Goal: Information Seeking & Learning: Find specific page/section

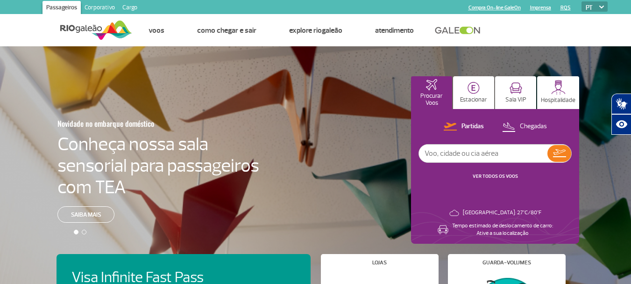
click at [496, 147] on input "text" at bounding box center [483, 153] width 128 height 18
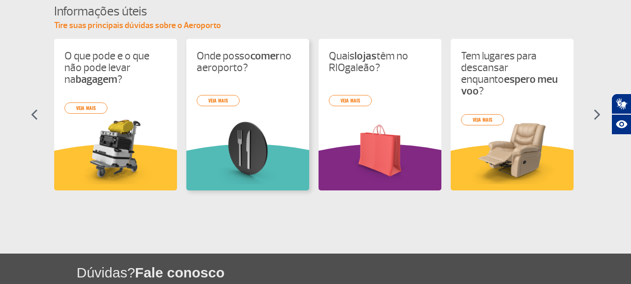
scroll to position [419, 0]
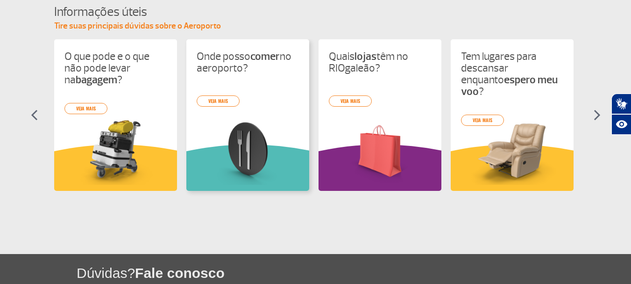
click at [249, 98] on div "Onde posso comer no aeroporto? veja mais" at bounding box center [247, 114] width 123 height 151
click at [224, 99] on link "veja mais" at bounding box center [218, 100] width 43 height 11
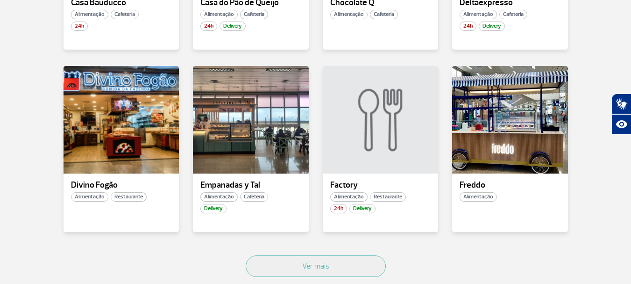
scroll to position [607, 0]
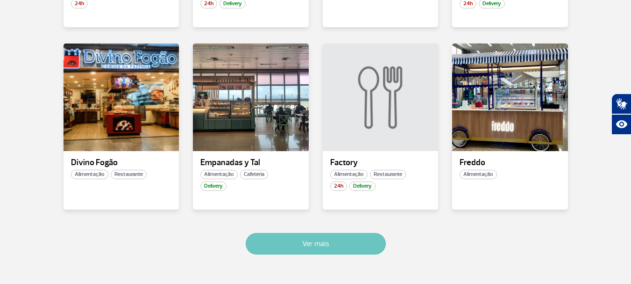
click at [342, 244] on button "Ver mais" at bounding box center [316, 243] width 140 height 21
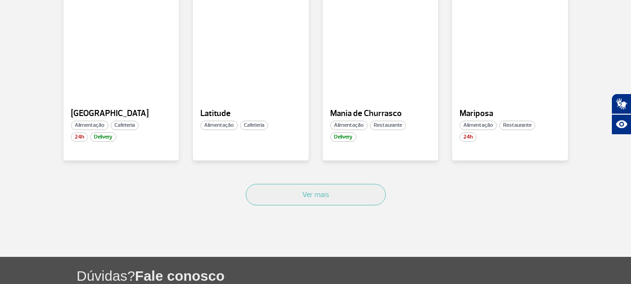
scroll to position [1212, 0]
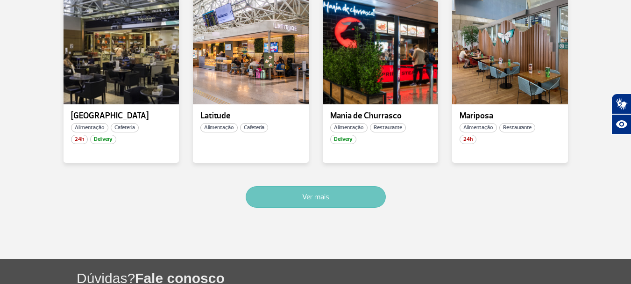
click at [354, 198] on button "Ver mais" at bounding box center [316, 196] width 140 height 21
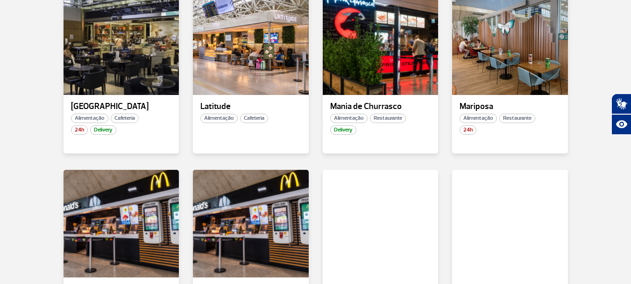
scroll to position [1759, 0]
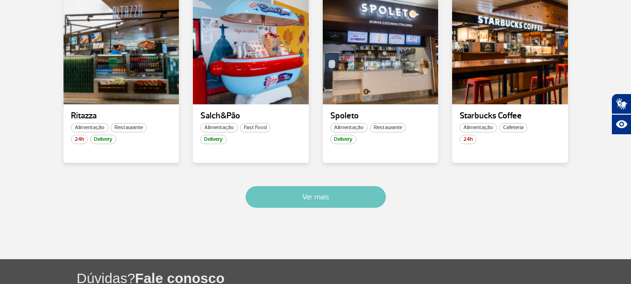
click at [307, 200] on button "Ver mais" at bounding box center [316, 196] width 140 height 21
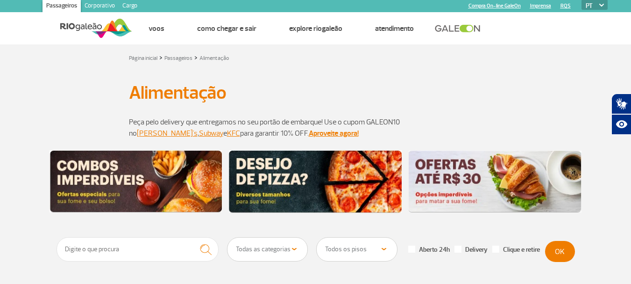
scroll to position [0, 0]
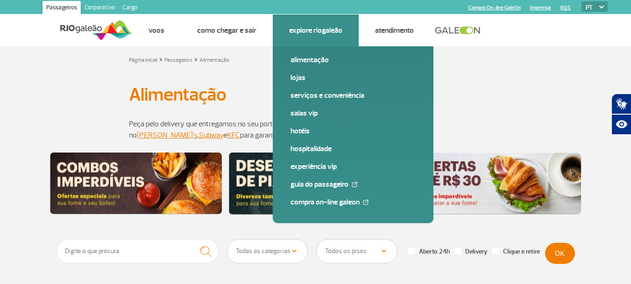
click at [328, 34] on link "Explore RIOgaleão" at bounding box center [315, 30] width 53 height 9
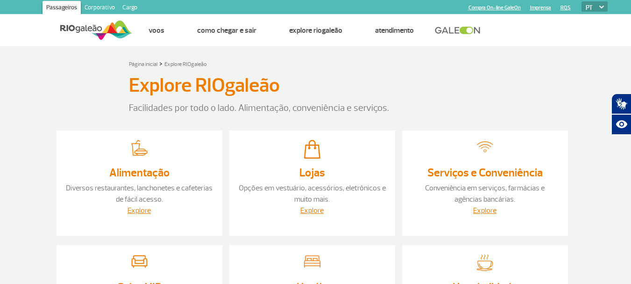
click at [535, 56] on section "Página inicial > Explore RIOgaleão Explore RIOgaleão Facilidades por todo o lad…" at bounding box center [315, 266] width 631 height 441
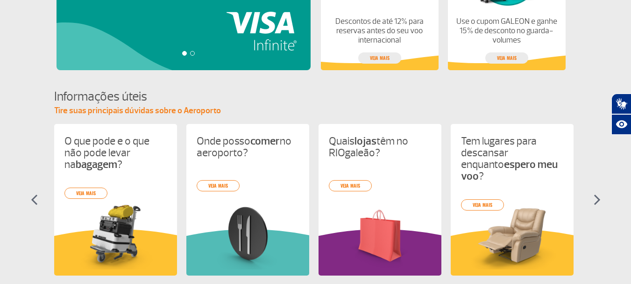
scroll to position [279, 0]
